Goal: Task Accomplishment & Management: Manage account settings

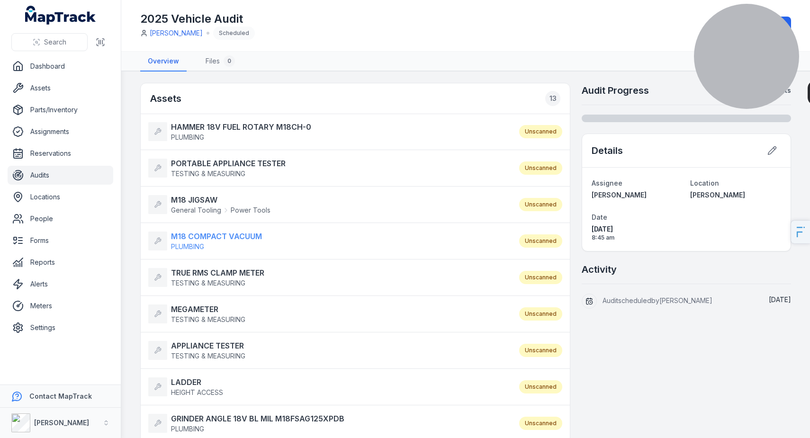
click at [209, 237] on strong "M18 COMPACT VACUUM" at bounding box center [216, 236] width 91 height 11
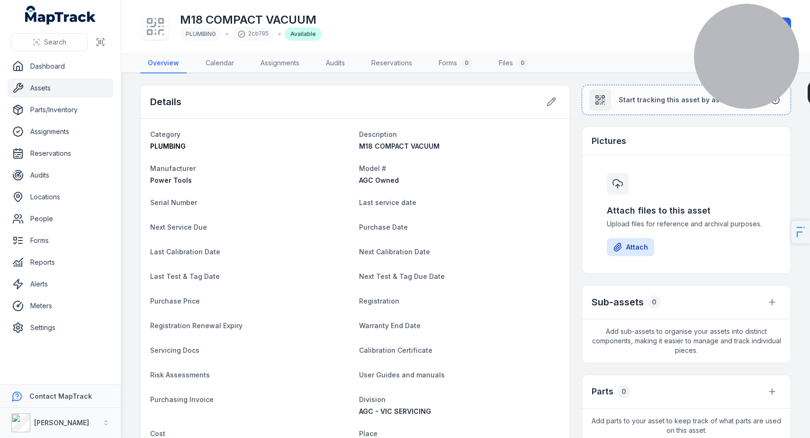
click at [65, 91] on link "Assets" at bounding box center [61, 88] width 106 height 19
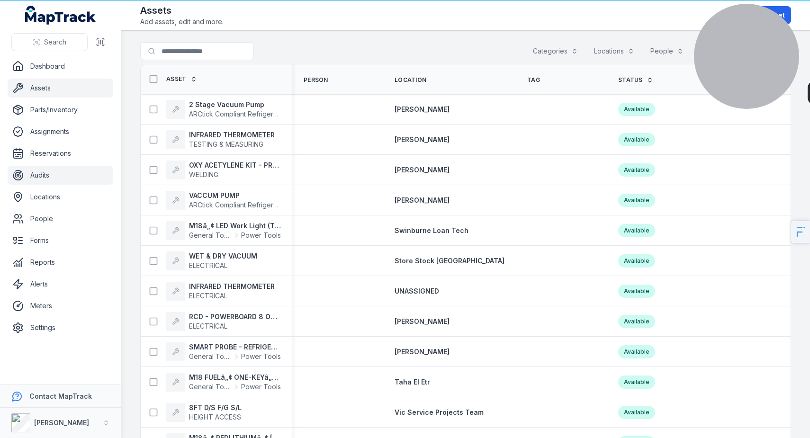
click at [60, 176] on link "Audits" at bounding box center [61, 175] width 106 height 19
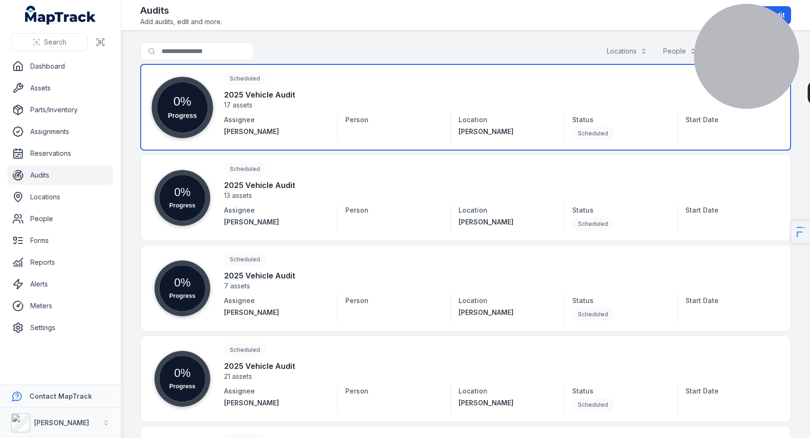
click at [250, 114] on link at bounding box center [465, 107] width 650 height 87
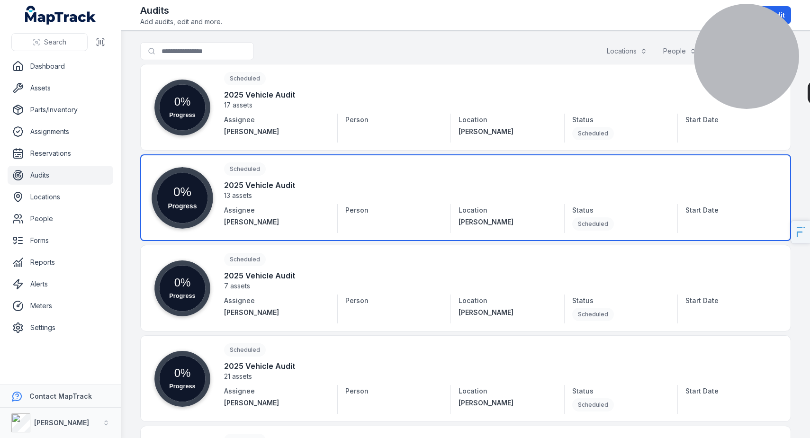
click at [295, 194] on link at bounding box center [465, 197] width 650 height 87
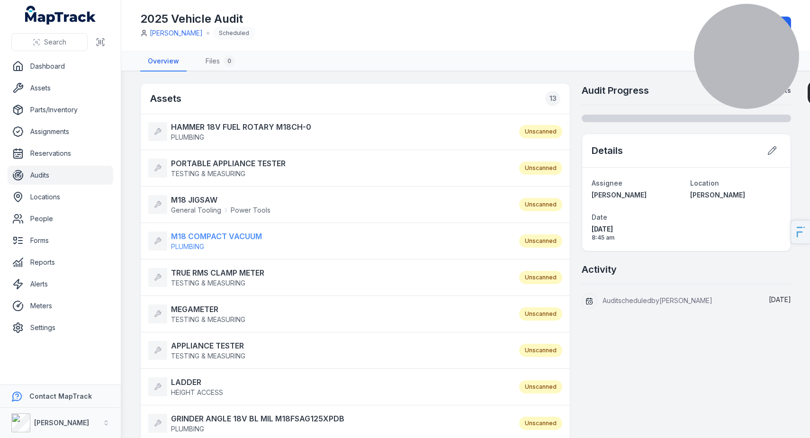
click at [195, 238] on strong "M18 COMPACT VACUUM" at bounding box center [216, 236] width 91 height 11
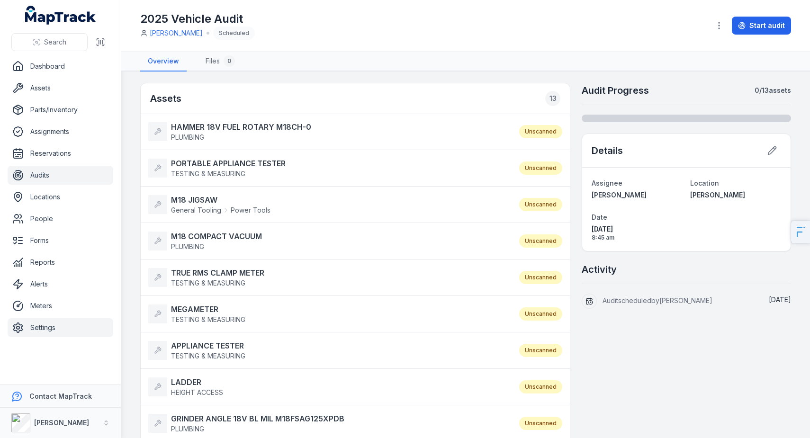
click at [53, 333] on link "Settings" at bounding box center [61, 327] width 106 height 19
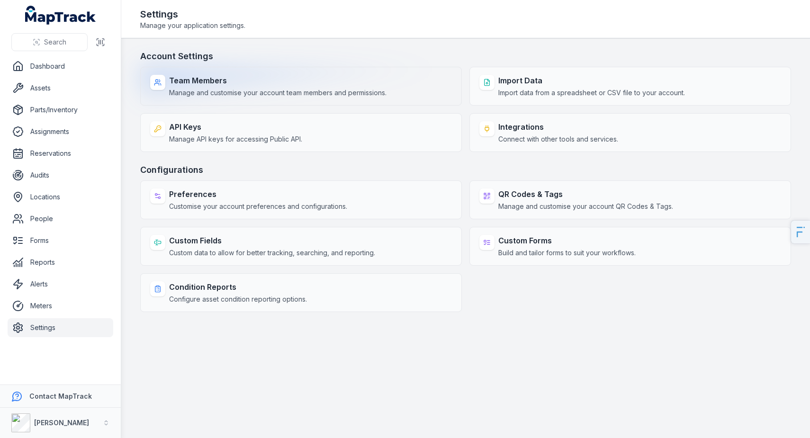
click at [248, 94] on span "Manage and customise your account team members and permissions." at bounding box center [277, 92] width 217 height 9
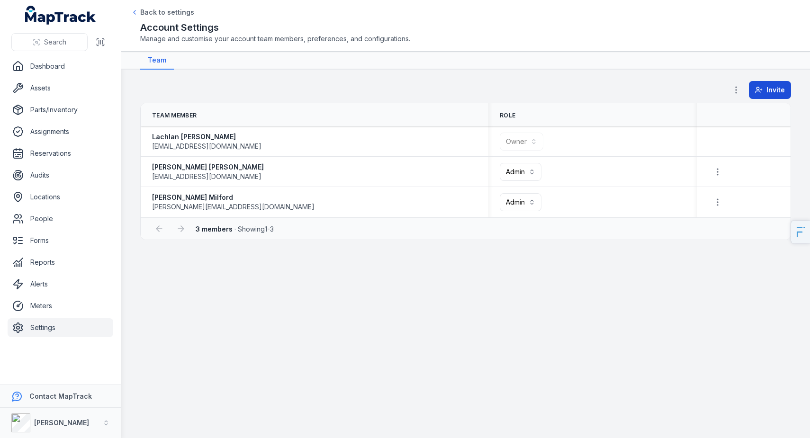
click at [765, 87] on button "Invite" at bounding box center [769, 90] width 42 height 18
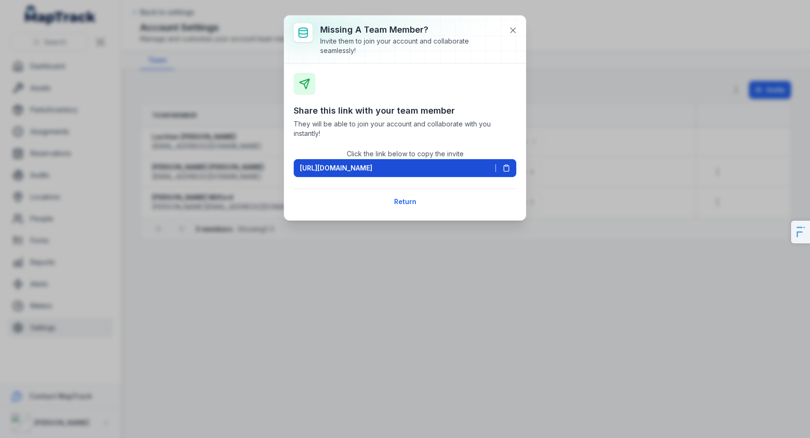
click at [372, 164] on span "https://app.maptrack.com/invite/FKwP6TvE2D1zpPGsX5flr2lllh5fyKaUc4GNsMTm" at bounding box center [336, 167] width 72 height 9
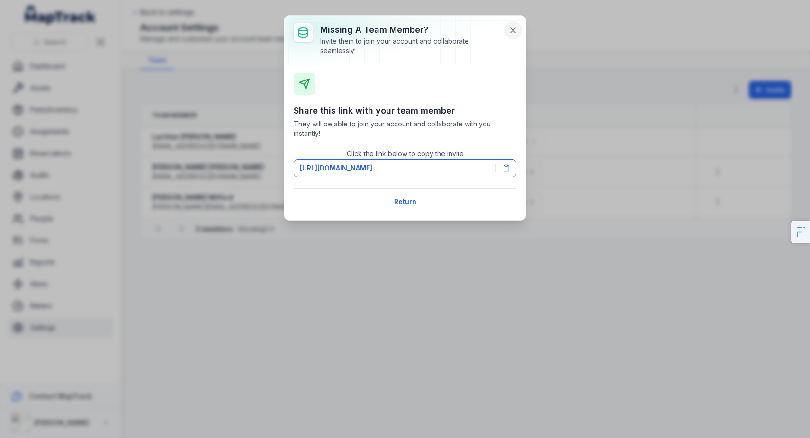
click at [507, 33] on button at bounding box center [513, 30] width 18 height 18
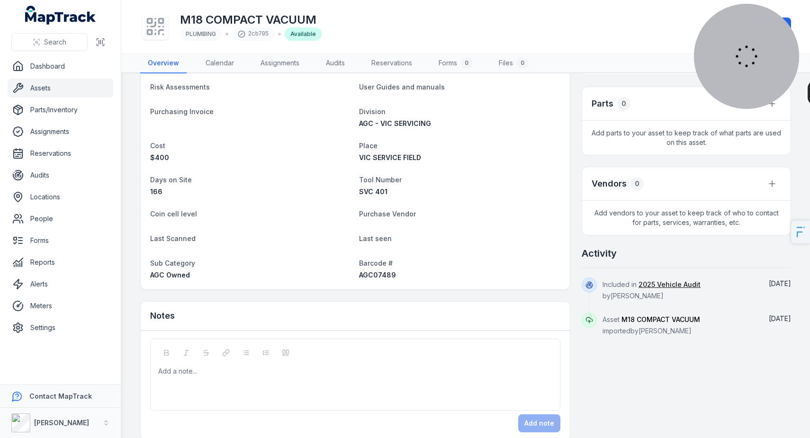
scroll to position [302, 0]
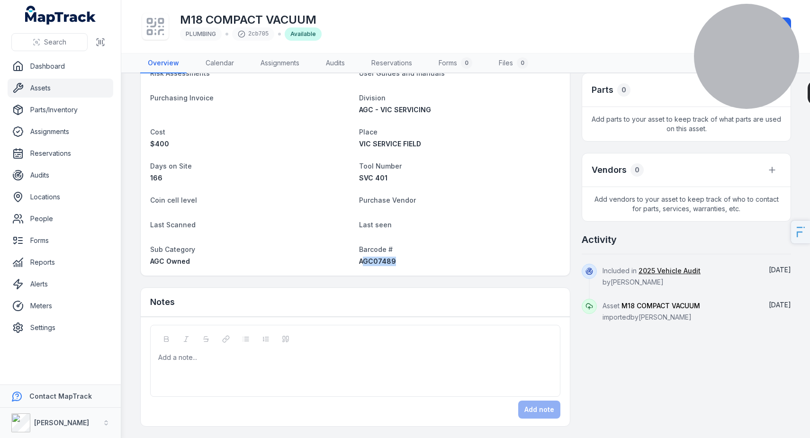
drag, startPoint x: 393, startPoint y: 261, endPoint x: 362, endPoint y: 263, distance: 31.3
click at [362, 263] on div "AGC07489" at bounding box center [459, 261] width 201 height 9
click at [53, 176] on link "Audits" at bounding box center [61, 175] width 106 height 19
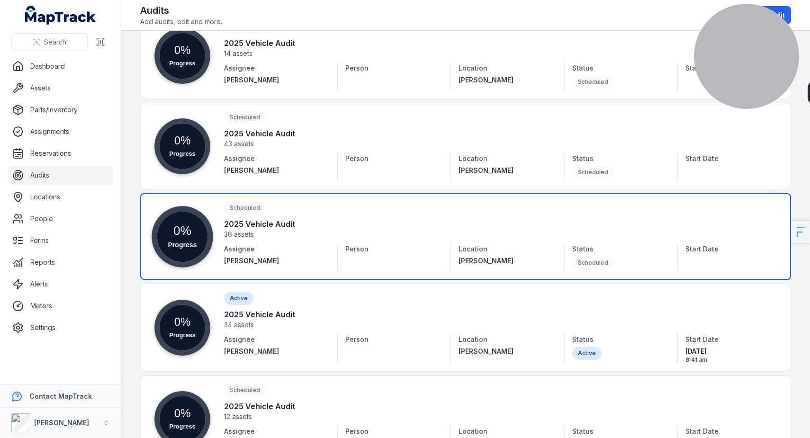
scroll to position [539, 0]
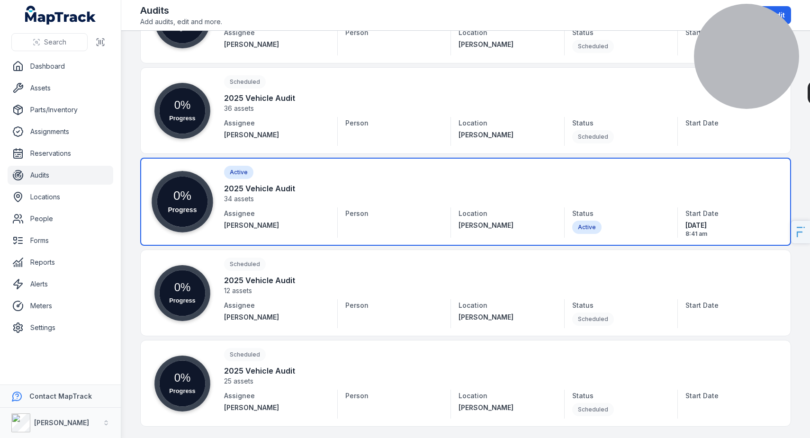
click at [364, 205] on link at bounding box center [465, 202] width 650 height 88
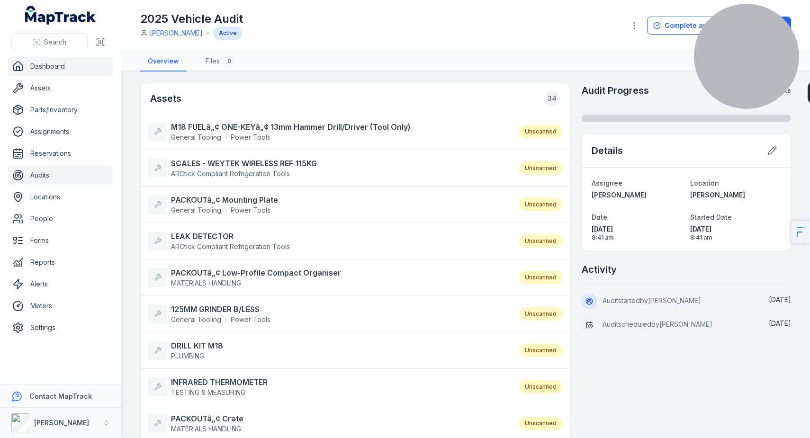
click at [62, 68] on link "Dashboard" at bounding box center [61, 66] width 106 height 19
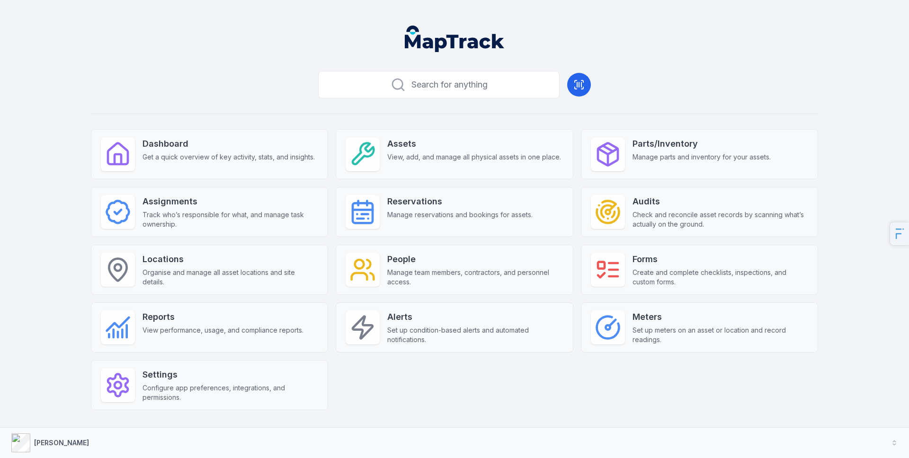
drag, startPoint x: 87, startPoint y: 440, endPoint x: 130, endPoint y: 417, distance: 49.6
click at [87, 440] on button "[PERSON_NAME]" at bounding box center [454, 443] width 909 height 30
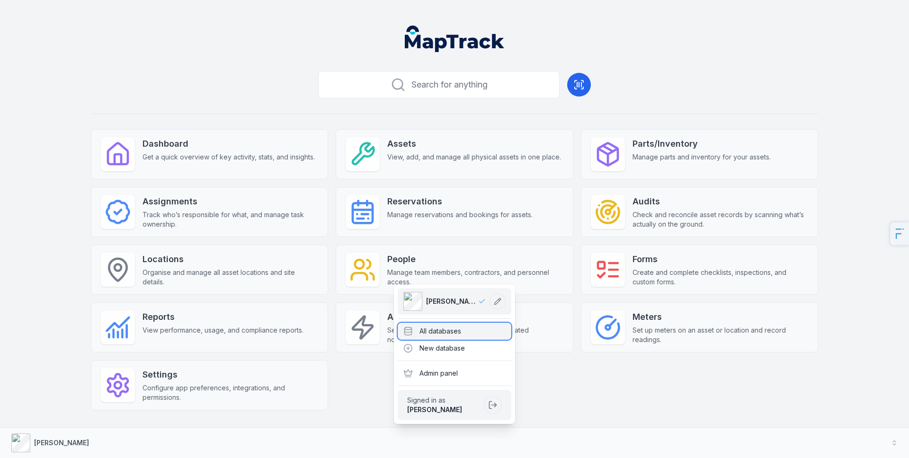
click at [428, 335] on div "All databases" at bounding box center [455, 331] width 114 height 17
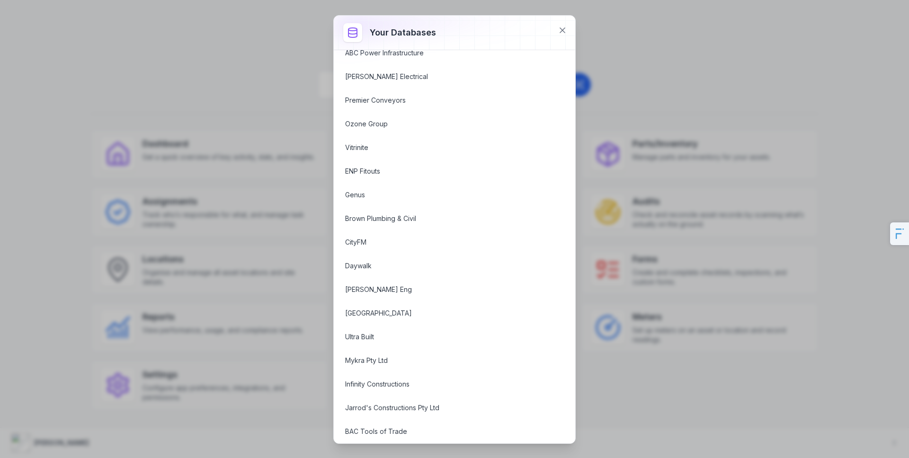
scroll to position [762, 0]
